Goal: Transaction & Acquisition: Purchase product/service

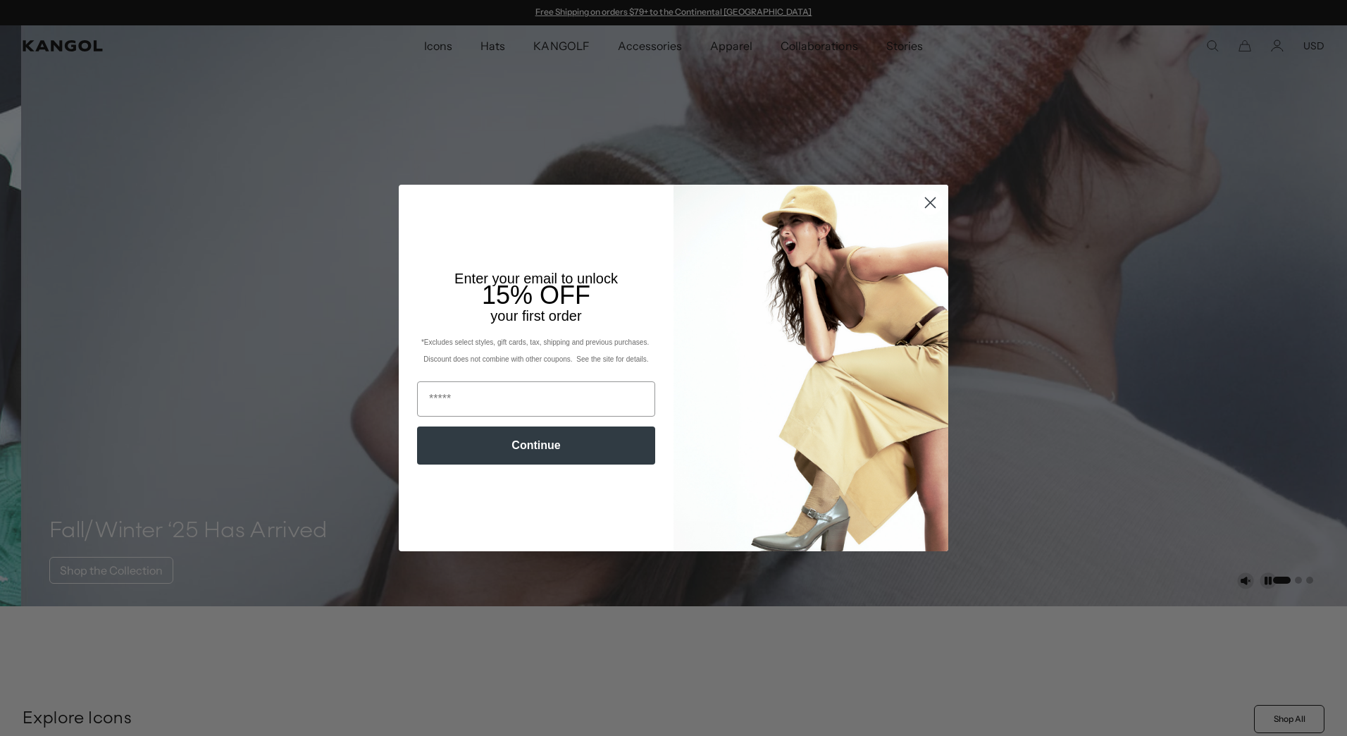
click at [924, 201] on circle "Close dialog" at bounding box center [930, 202] width 23 height 23
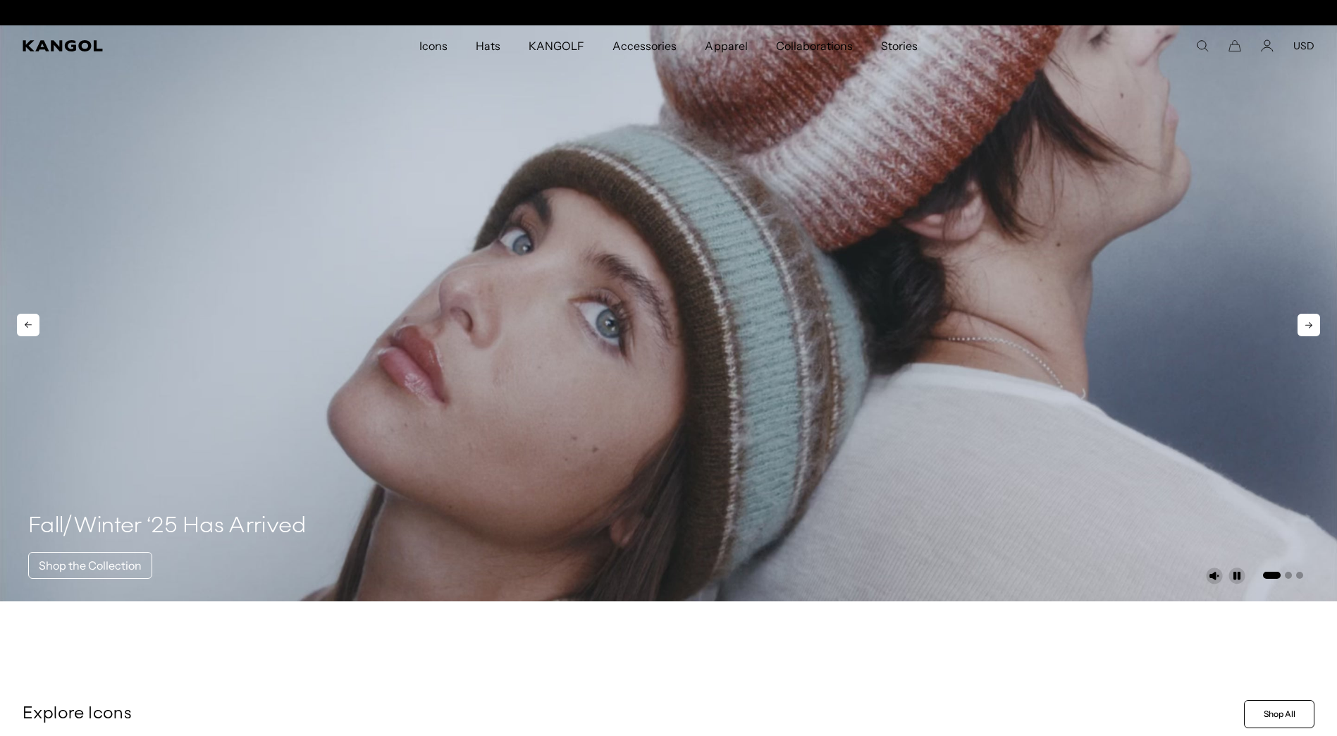
scroll to position [0, 290]
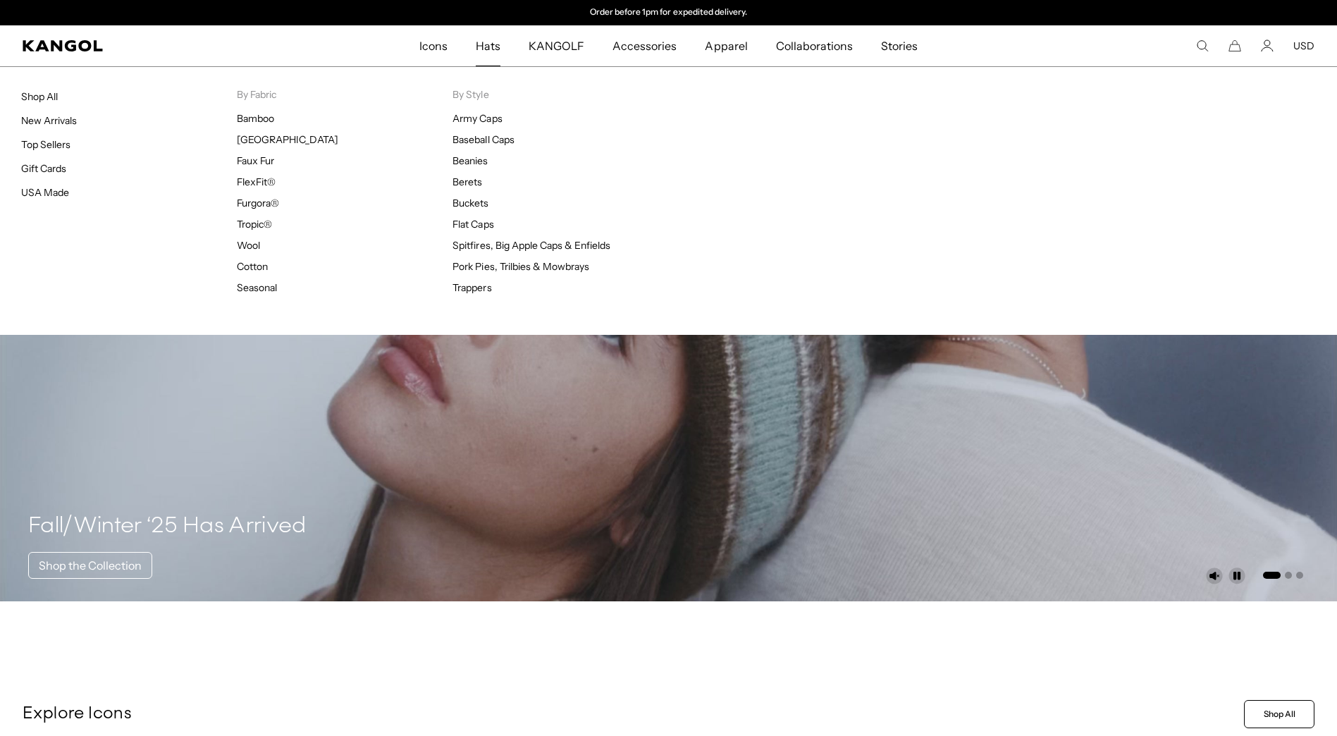
click at [495, 49] on span "Hats" at bounding box center [488, 45] width 25 height 41
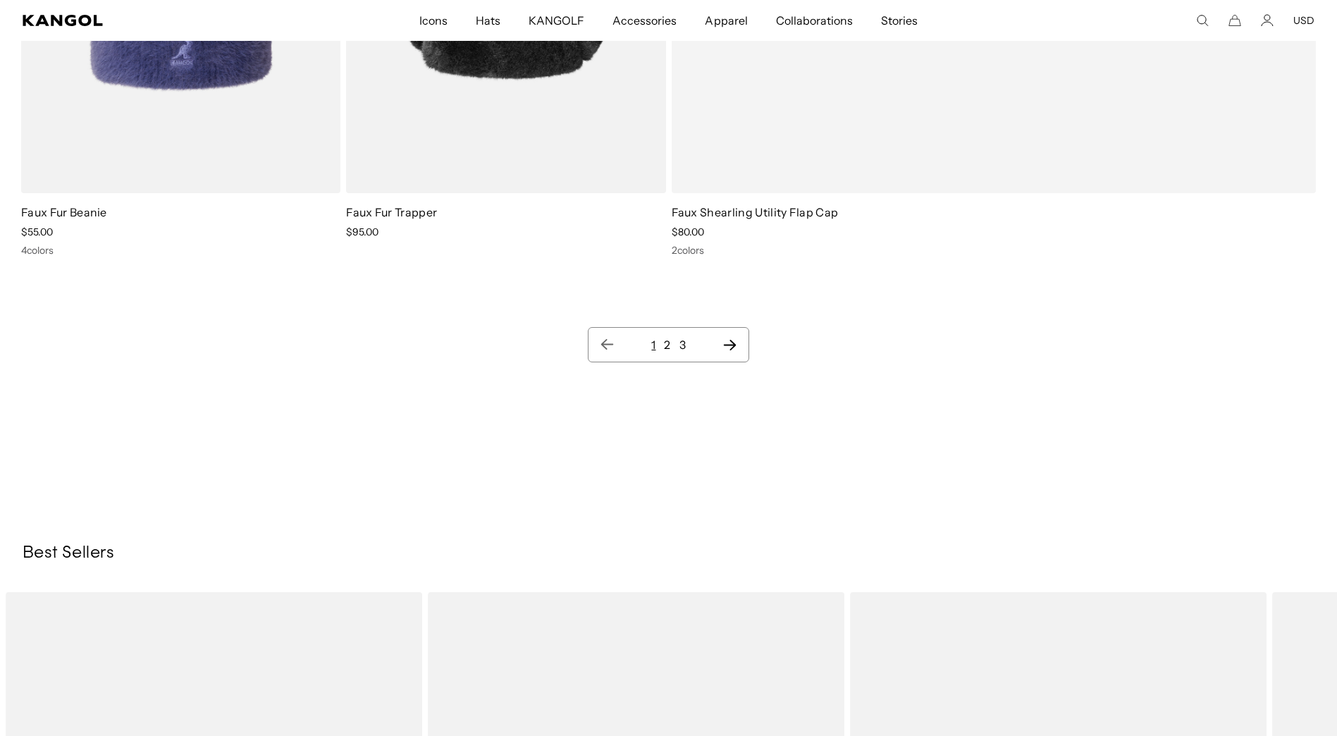
scroll to position [18670, 0]
click at [725, 342] on icon "Next page" at bounding box center [729, 342] width 13 height 11
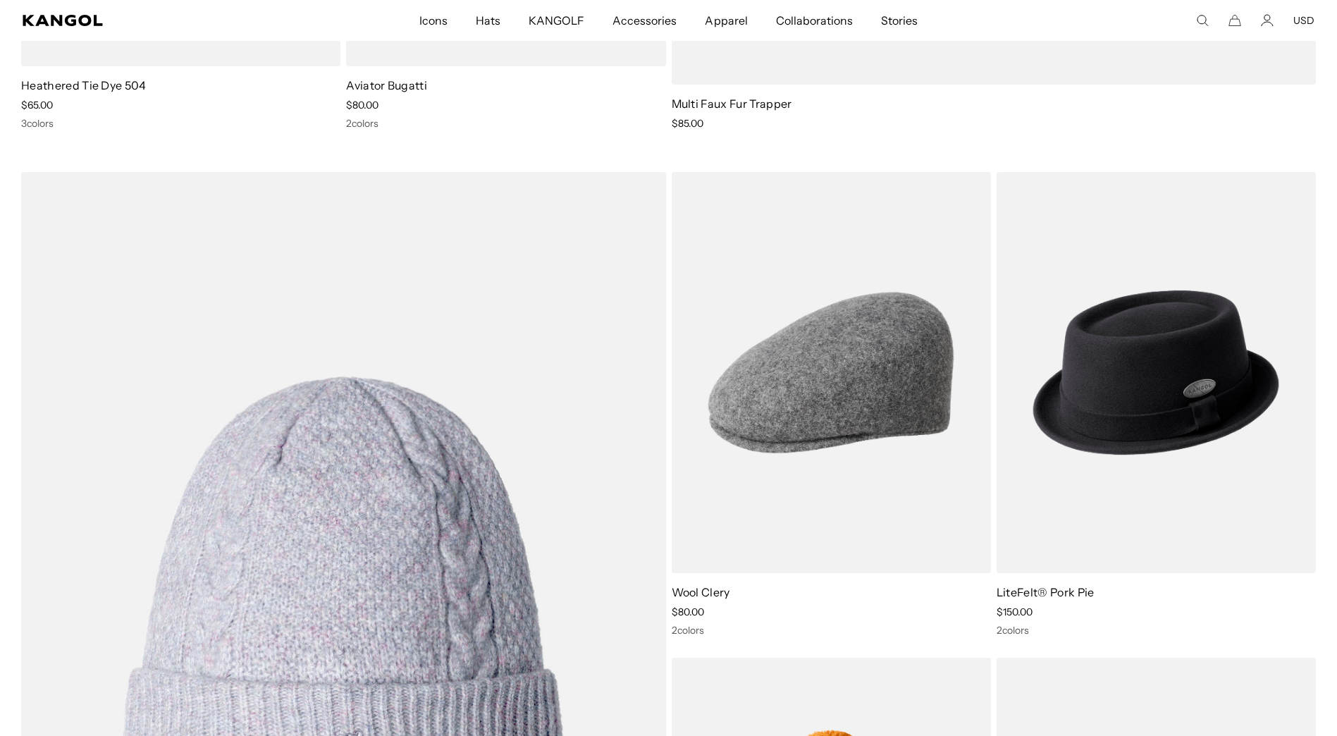
scroll to position [0, 290]
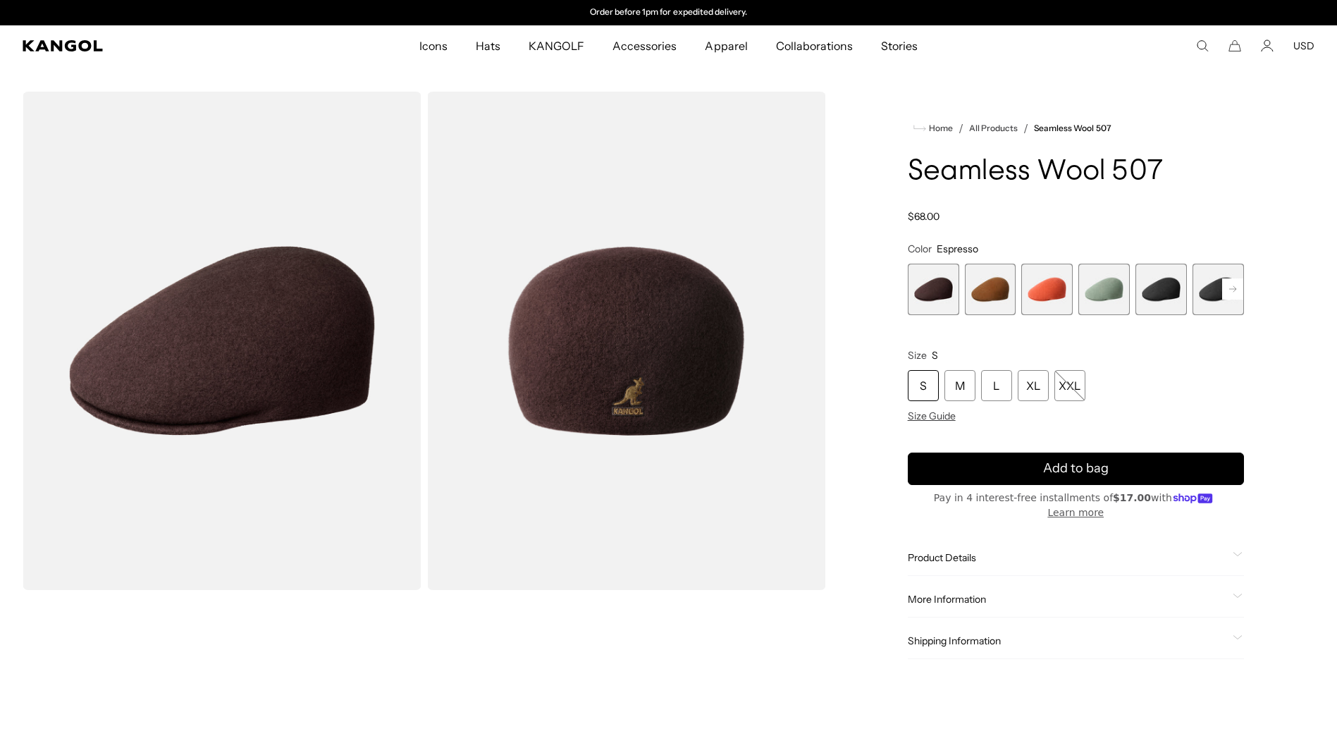
click at [1172, 287] on span "5 of 9" at bounding box center [1160, 288] width 51 height 51
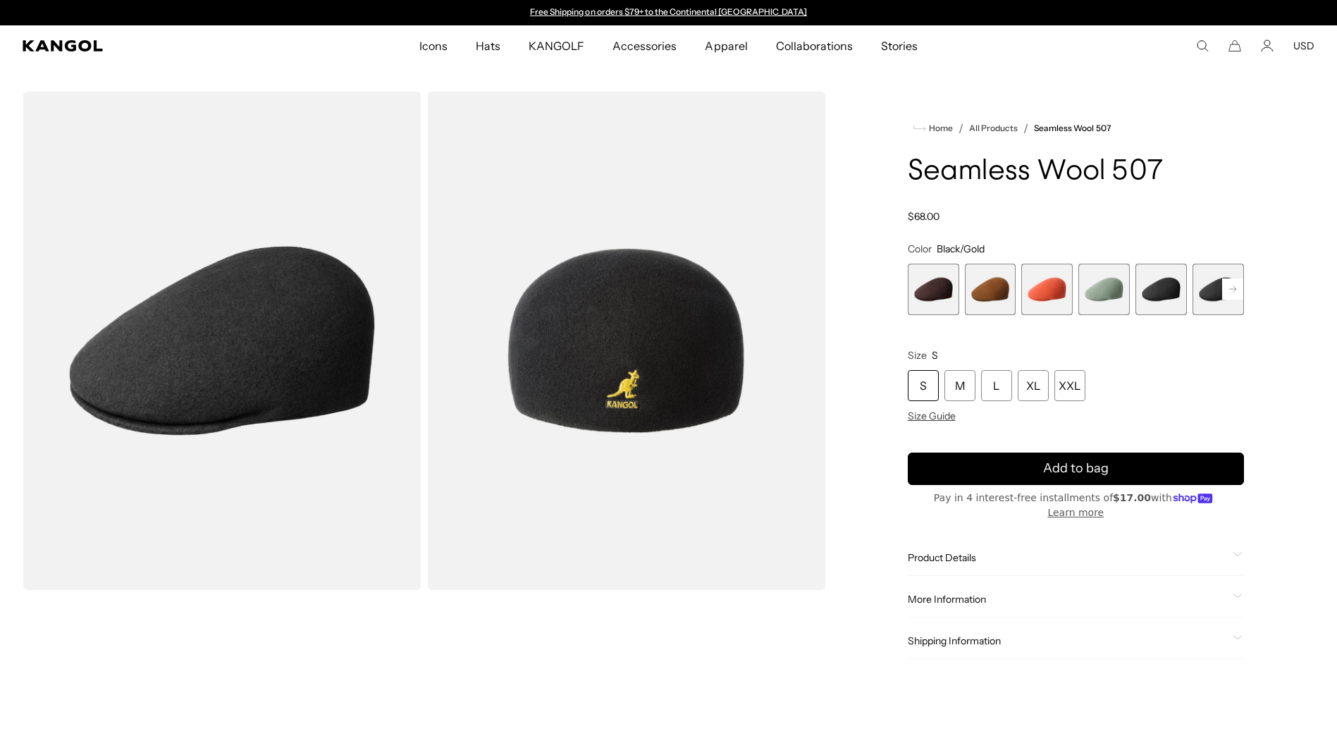
click at [1236, 285] on rect at bounding box center [1232, 288] width 21 height 21
click at [1177, 293] on span "6 of 9" at bounding box center [1160, 288] width 51 height 51
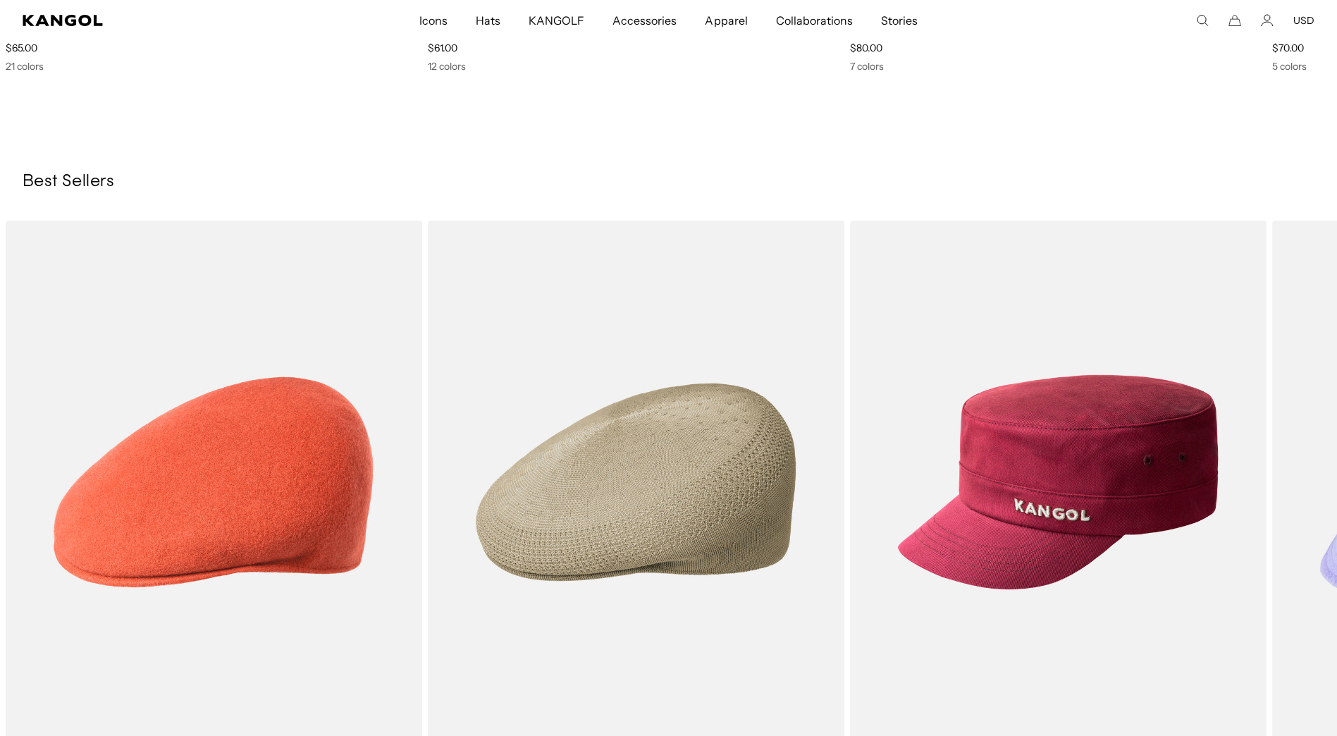
scroll to position [1832, 0]
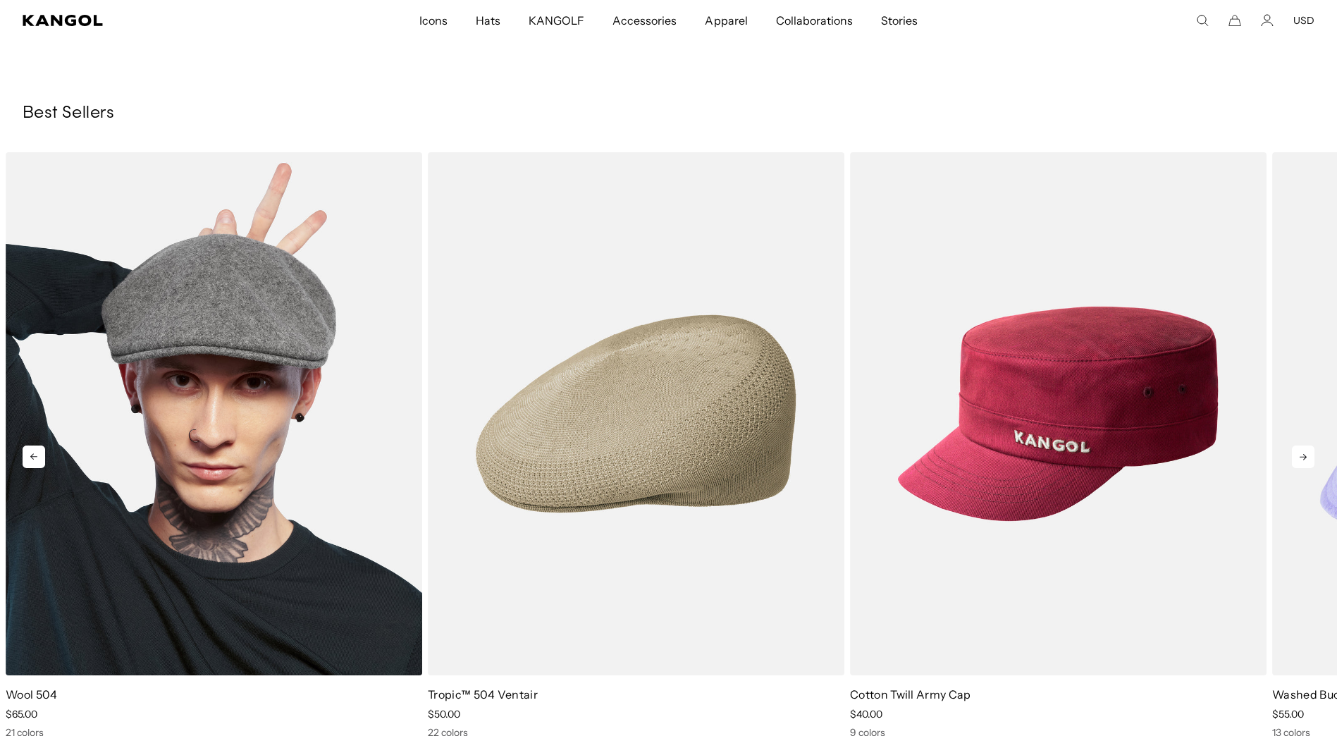
click at [235, 382] on img "1 of 10" at bounding box center [214, 413] width 416 height 523
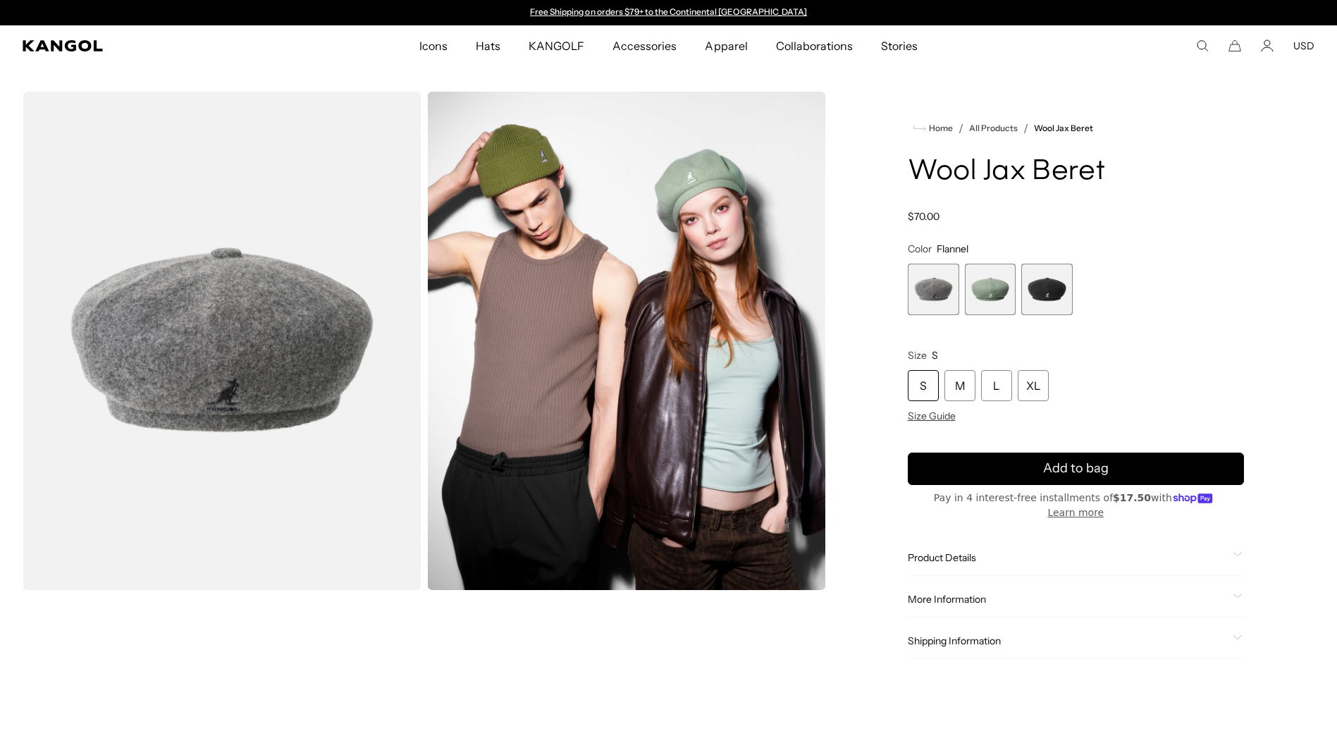
click at [1056, 294] on span "3 of 3" at bounding box center [1046, 288] width 51 height 51
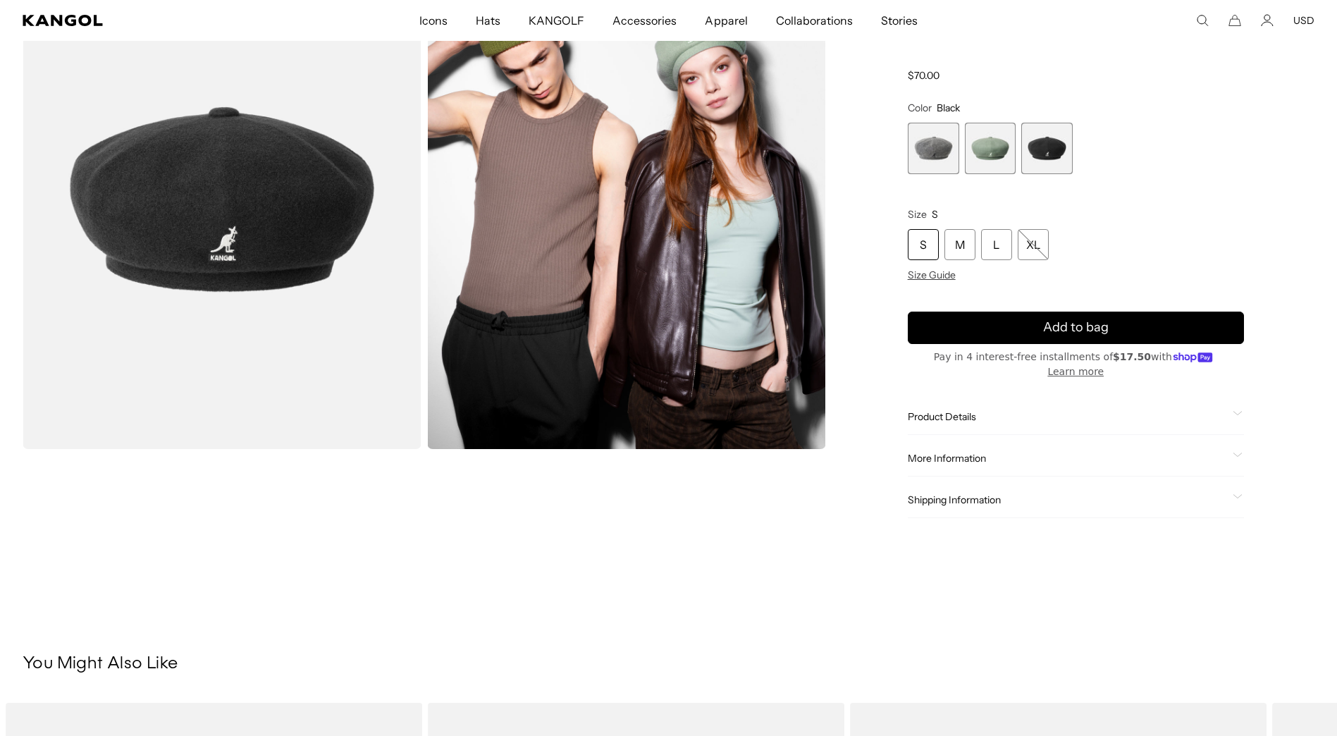
scroll to position [0, 290]
click at [1010, 410] on span "Product Details" at bounding box center [1066, 416] width 319 height 13
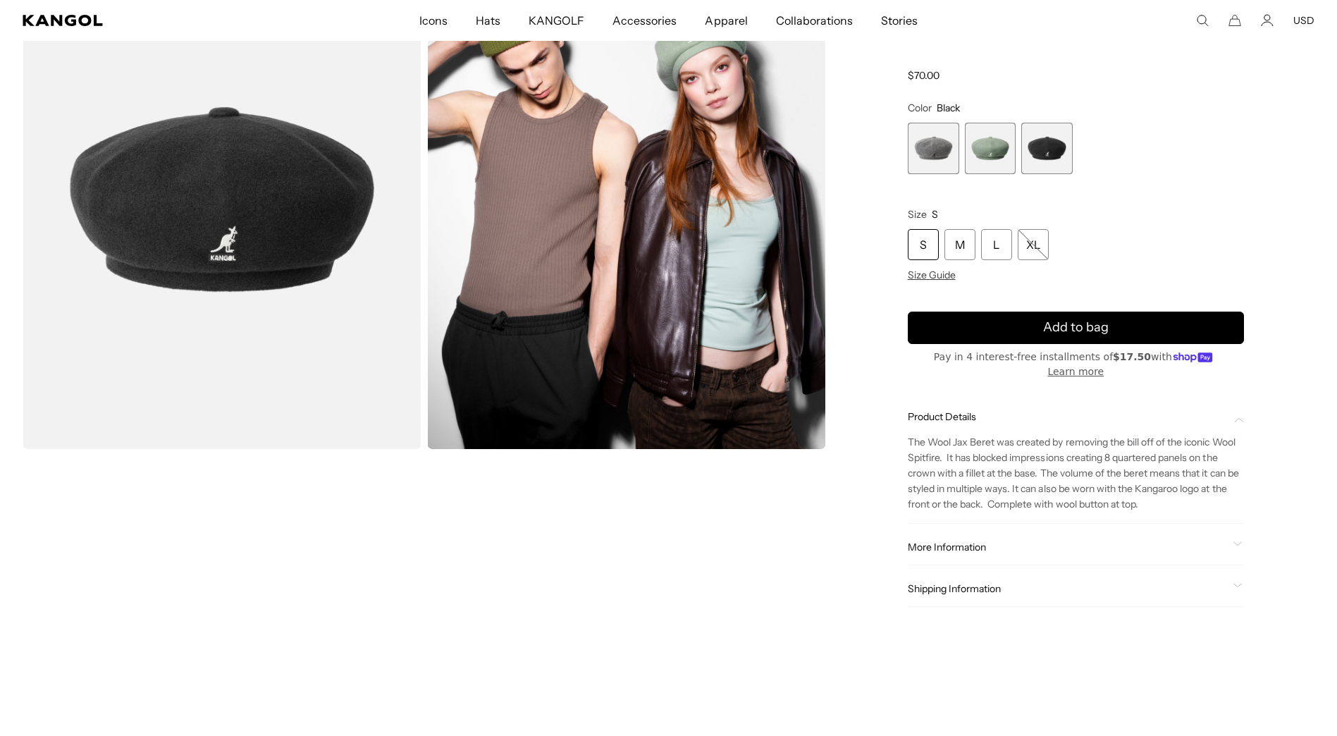
scroll to position [0, 0]
click at [1054, 529] on div "More Information Style ID K3107ST Shape Beret Fabrication Wool Felt Material 75…" at bounding box center [1075, 547] width 336 height 36
click at [1053, 540] on span "More Information" at bounding box center [1066, 546] width 319 height 13
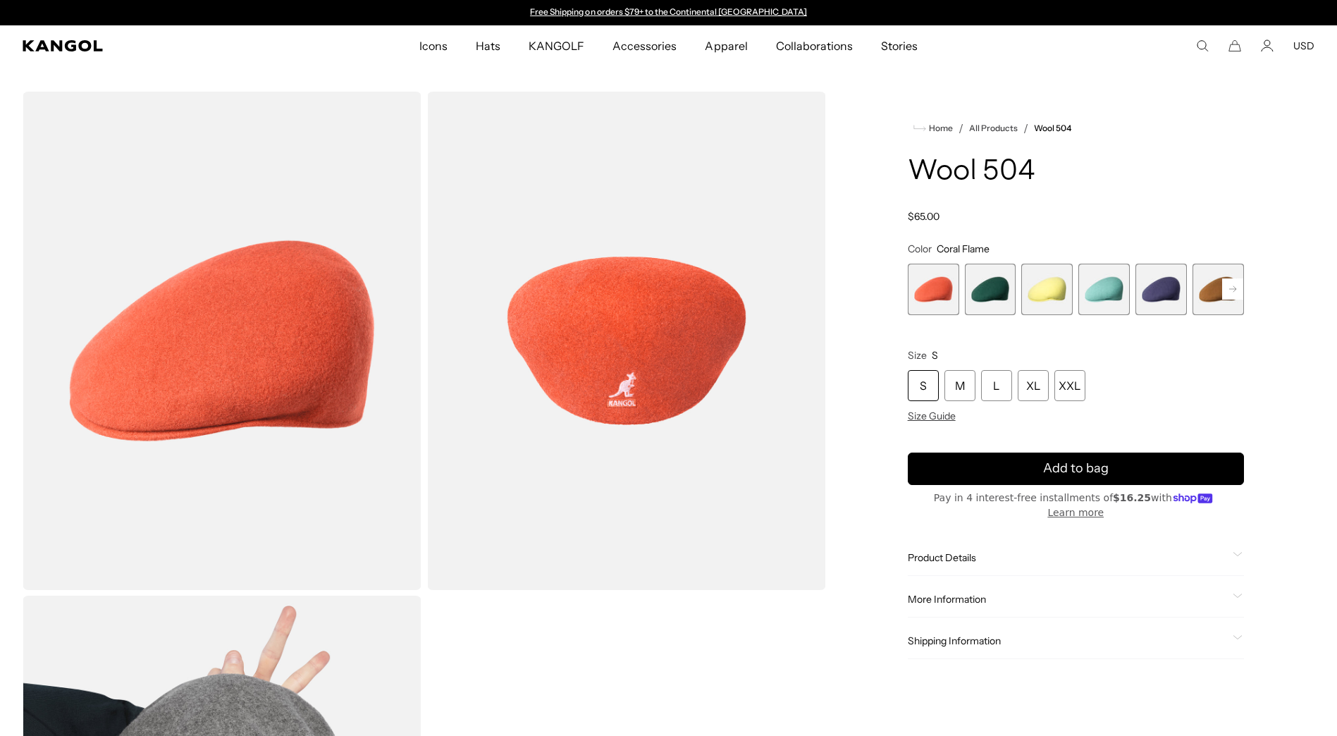
click at [1234, 286] on rect at bounding box center [1232, 288] width 21 height 21
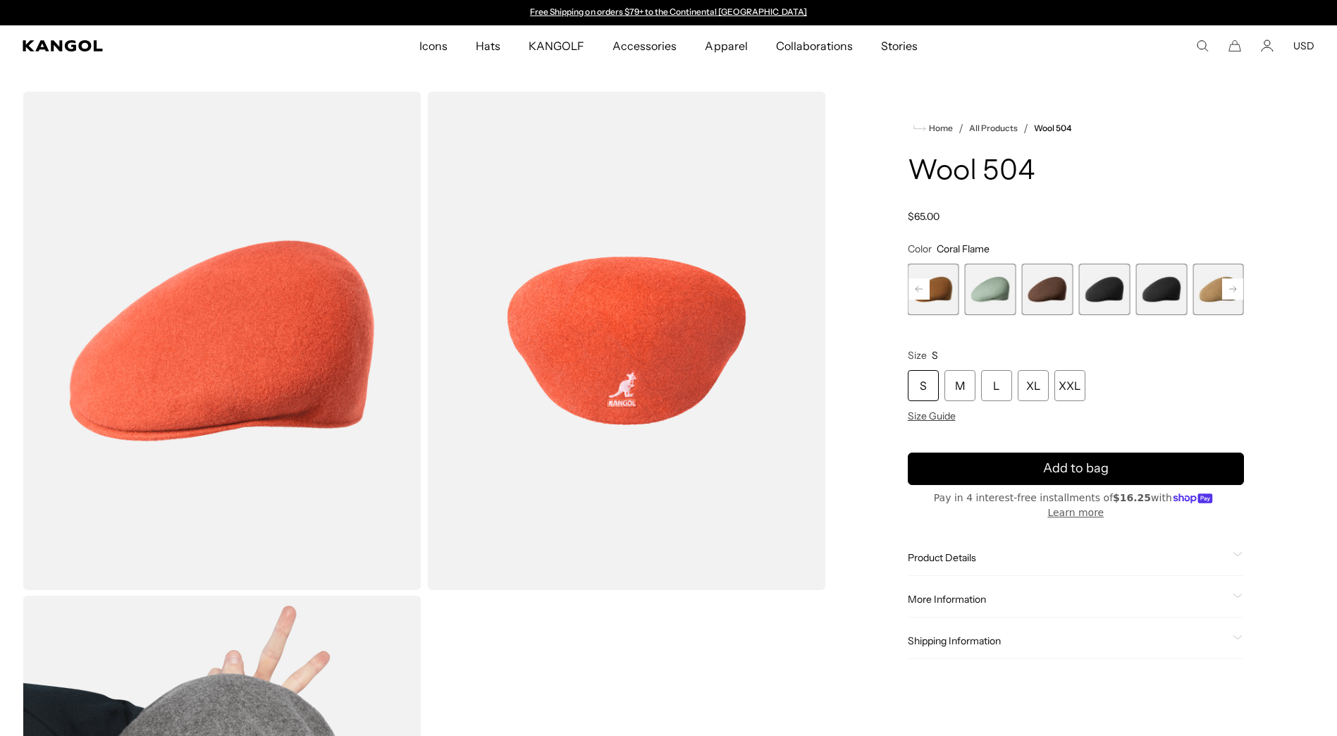
click at [1117, 291] on span "9 of 21" at bounding box center [1103, 288] width 51 height 51
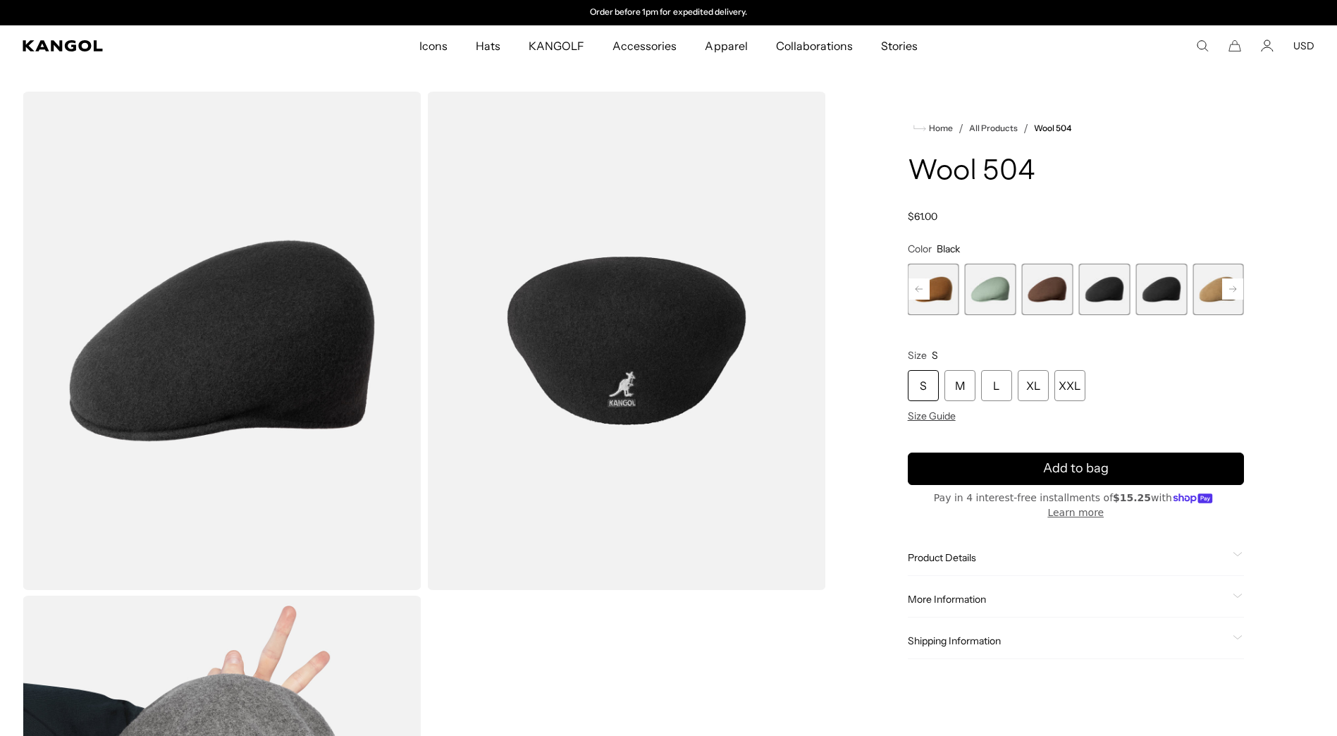
click at [1154, 287] on span "10 of 21" at bounding box center [1160, 288] width 51 height 51
click at [1128, 289] on span "9 of 21" at bounding box center [1103, 288] width 51 height 51
click at [1098, 297] on span "9 of 21" at bounding box center [1103, 288] width 51 height 51
click at [1231, 283] on rect at bounding box center [1232, 288] width 21 height 21
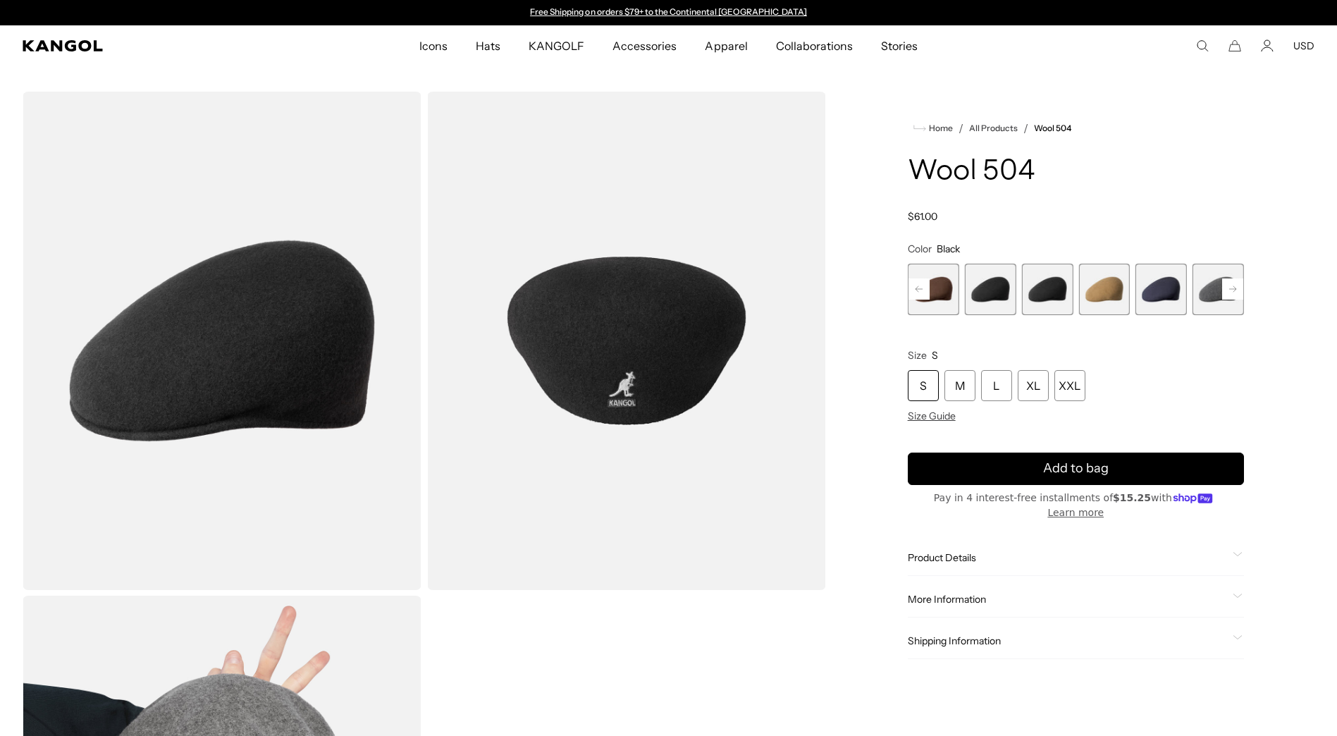
click at [1231, 283] on rect at bounding box center [1232, 288] width 21 height 21
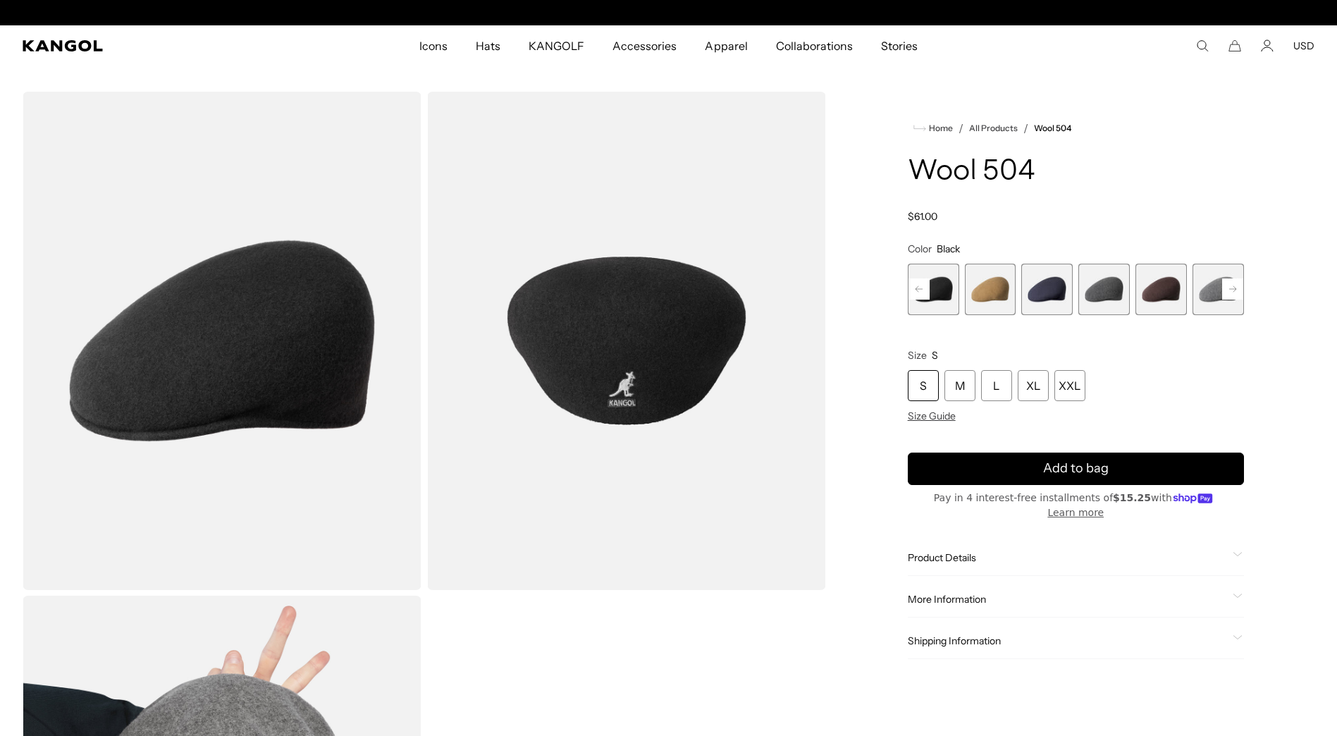
click at [1231, 283] on rect at bounding box center [1232, 288] width 21 height 21
click at [922, 289] on icon at bounding box center [918, 289] width 7 height 6
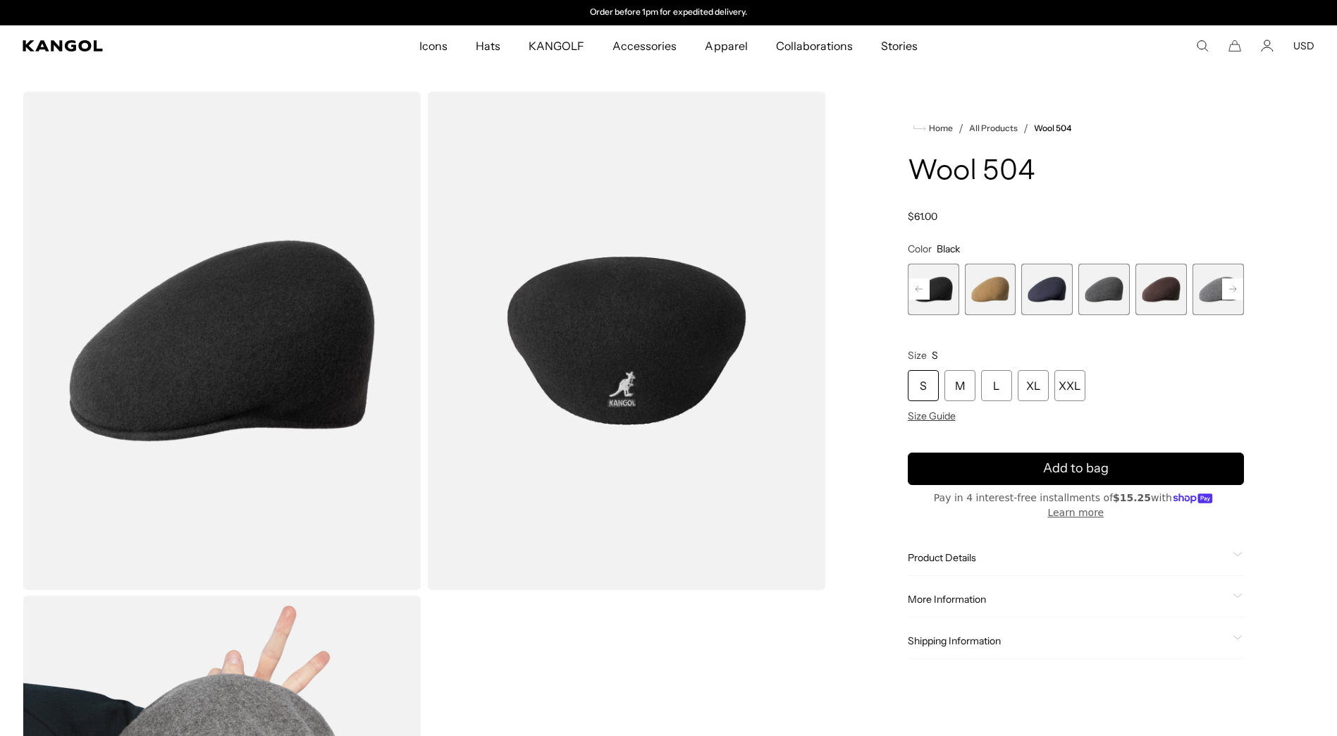
click at [922, 289] on icon at bounding box center [918, 289] width 7 height 6
click at [1000, 292] on span "9 of 21" at bounding box center [990, 288] width 51 height 51
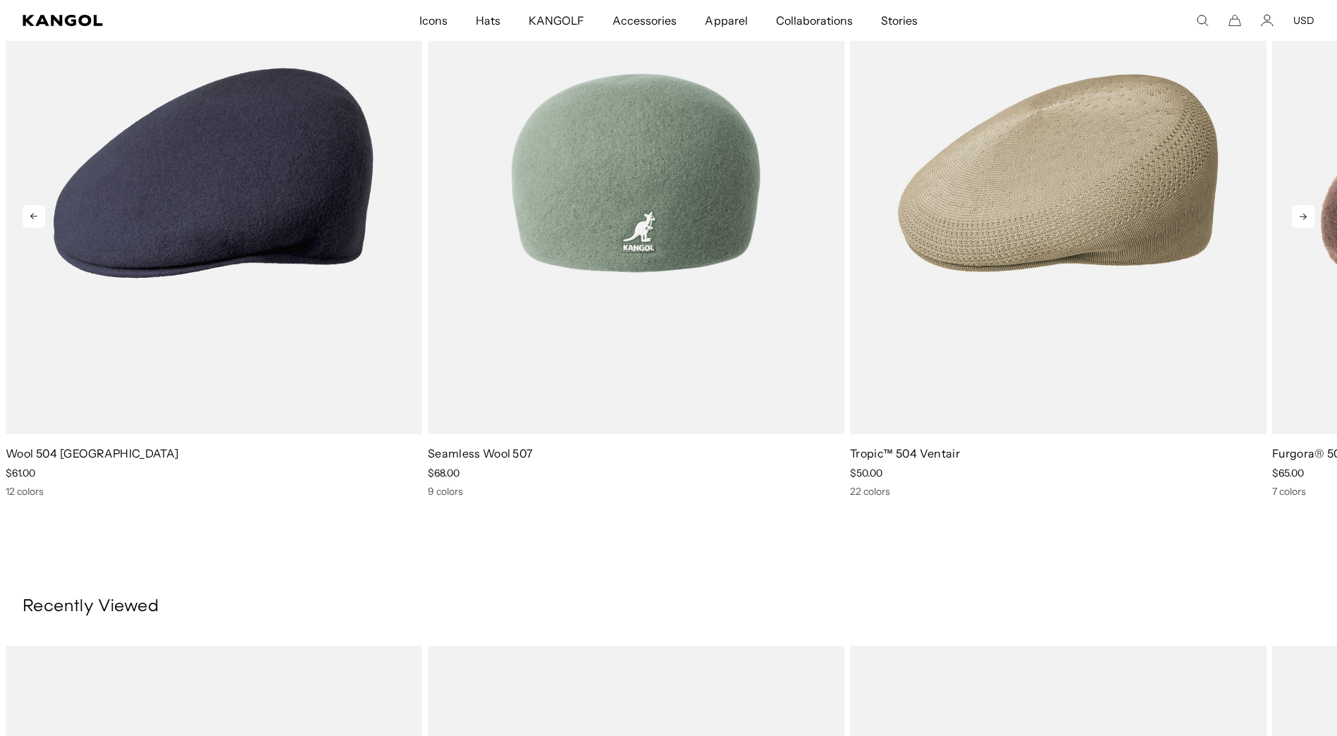
click at [588, 166] on img "2 of 5" at bounding box center [636, 173] width 416 height 523
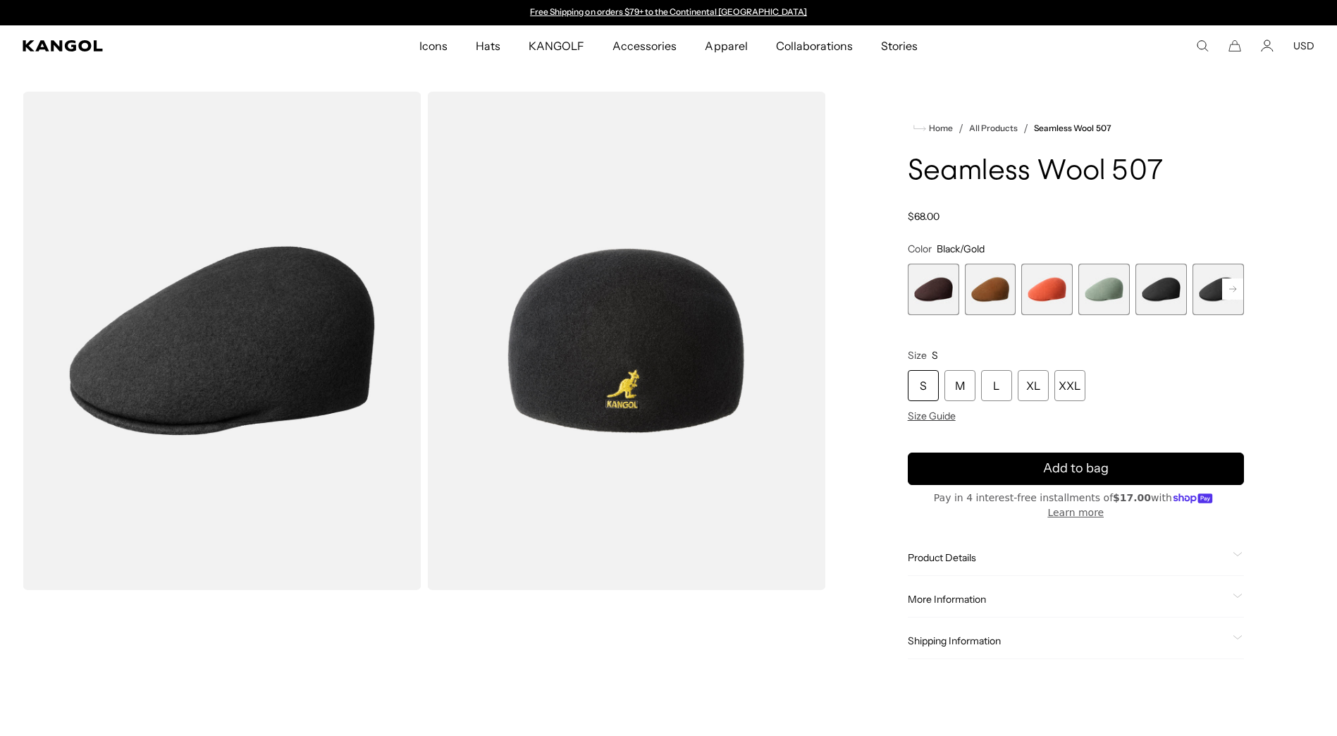
click at [1229, 290] on rect at bounding box center [1232, 288] width 21 height 21
click at [1158, 291] on span "6 of 9" at bounding box center [1161, 288] width 51 height 51
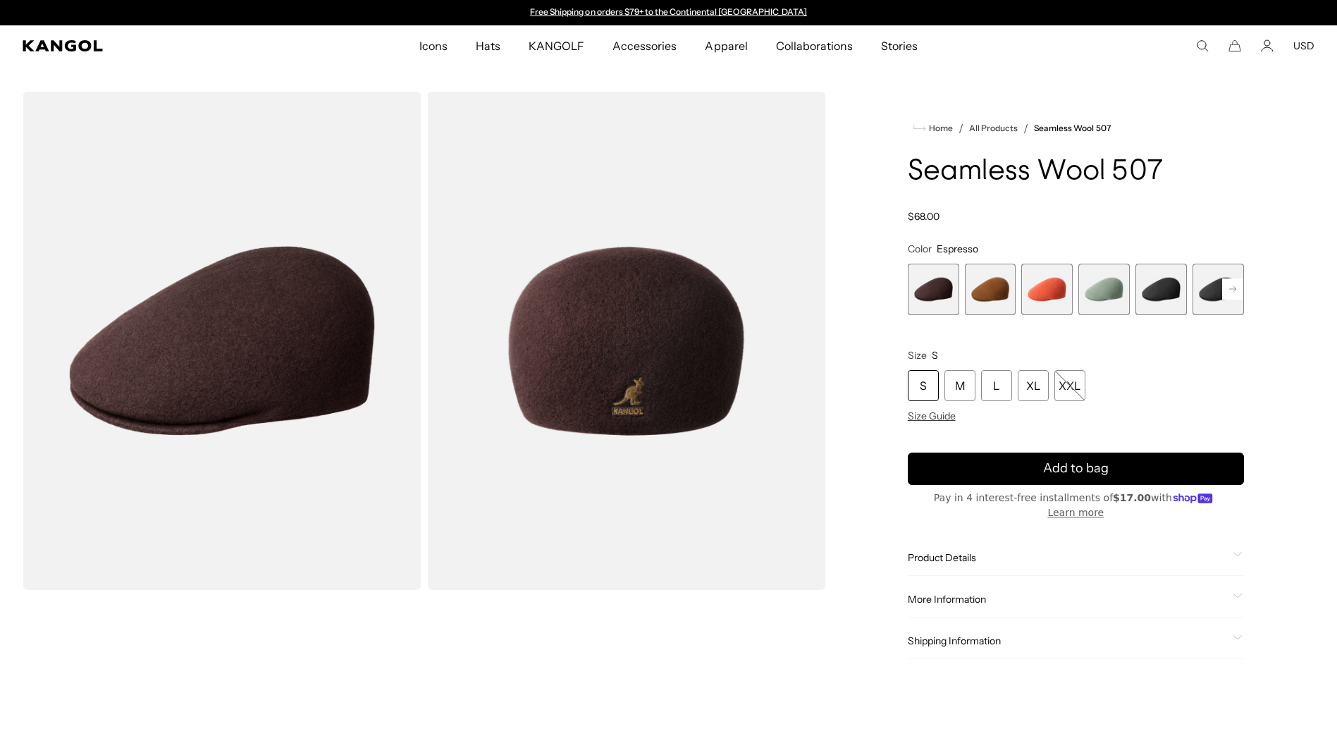
click at [1236, 285] on rect at bounding box center [1232, 288] width 21 height 21
click at [1173, 290] on span "6 of 9" at bounding box center [1160, 288] width 51 height 51
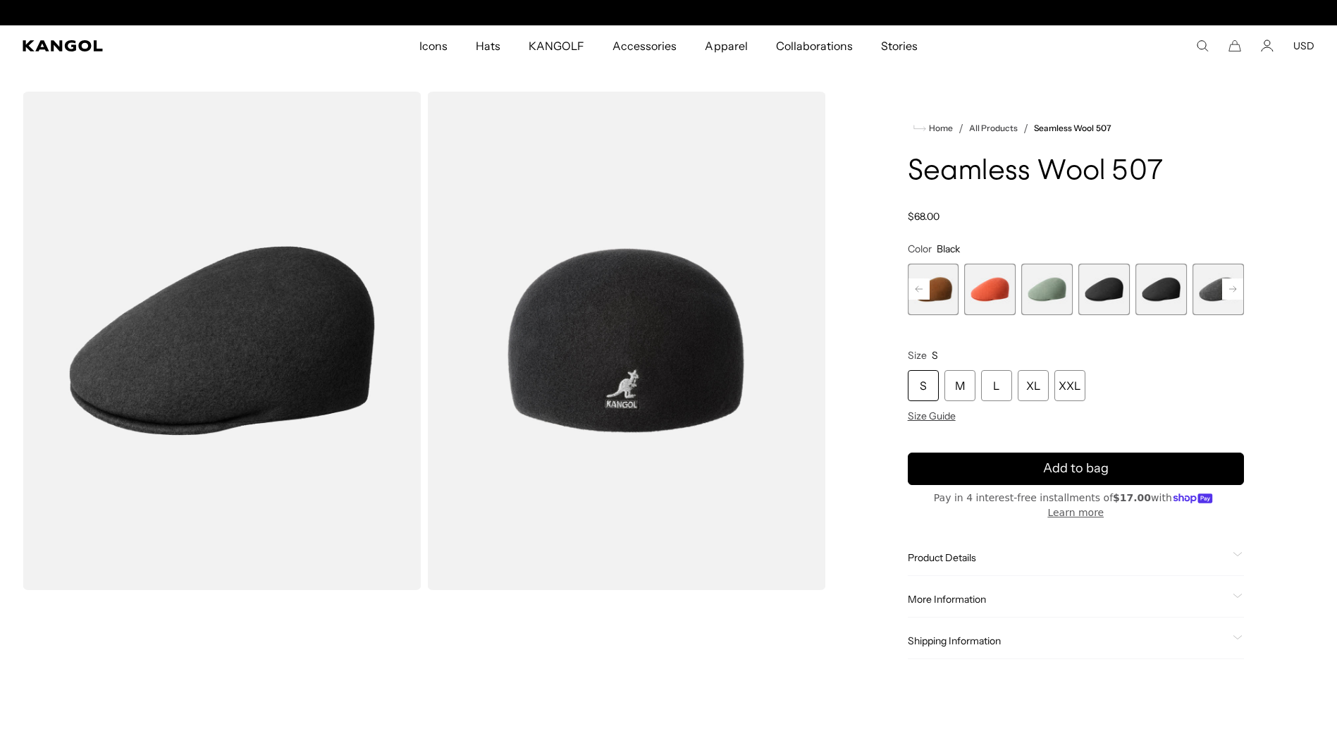
scroll to position [0, 290]
